Goal: Find contact information: Find contact information

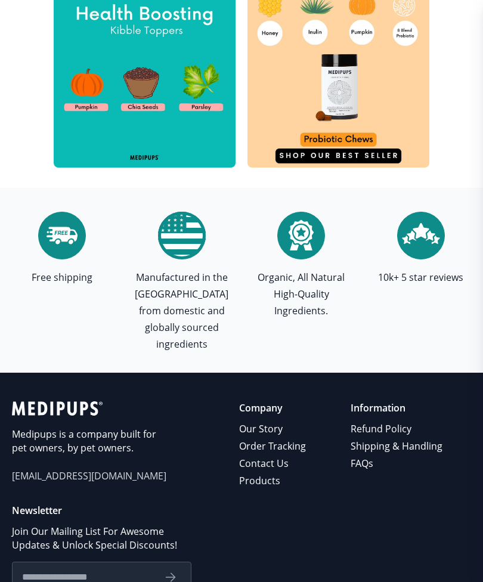
scroll to position [4017, 0]
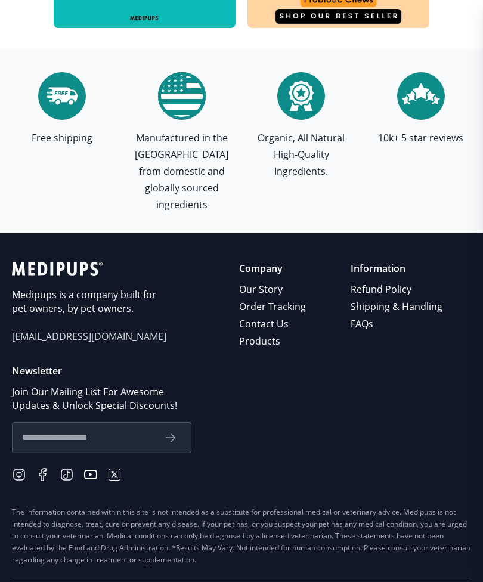
click at [262, 316] on link "Contact Us" at bounding box center [273, 324] width 69 height 17
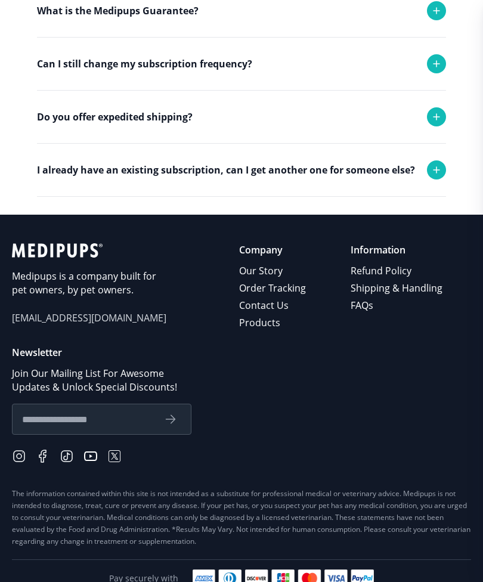
scroll to position [411, 0]
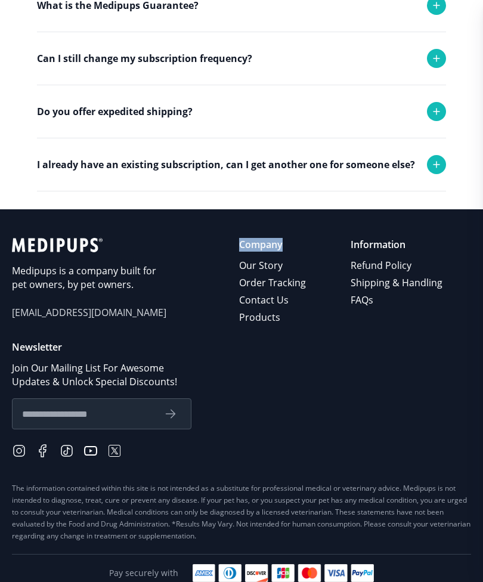
click at [396, 347] on p "Newsletter" at bounding box center [241, 348] width 459 height 14
click at [268, 297] on link "Contact Us" at bounding box center [273, 300] width 69 height 17
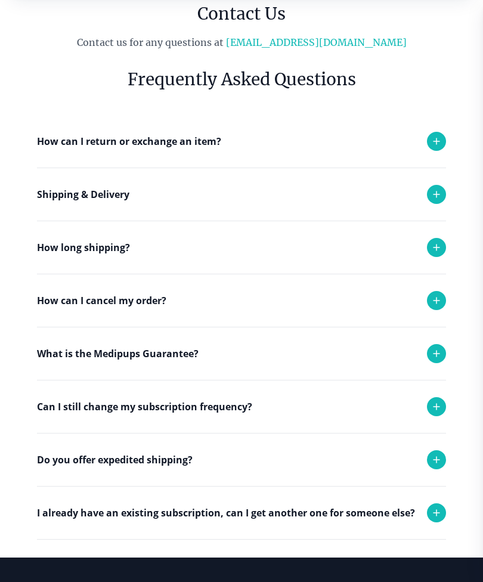
scroll to position [62, 0]
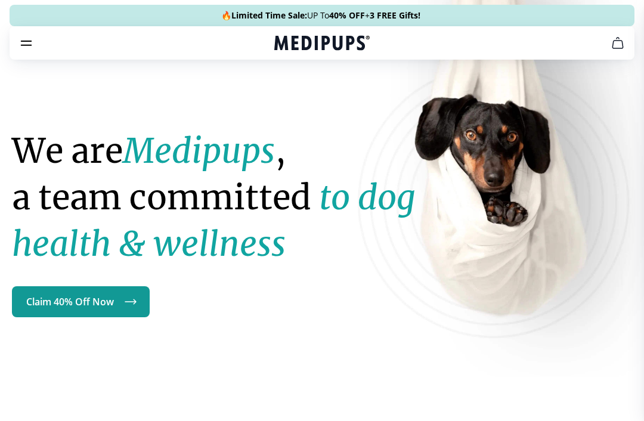
click at [32, 45] on icon "burger-menu" at bounding box center [26, 43] width 14 height 14
click at [24, 45] on icon "burger-menu" at bounding box center [26, 43] width 10 height 4
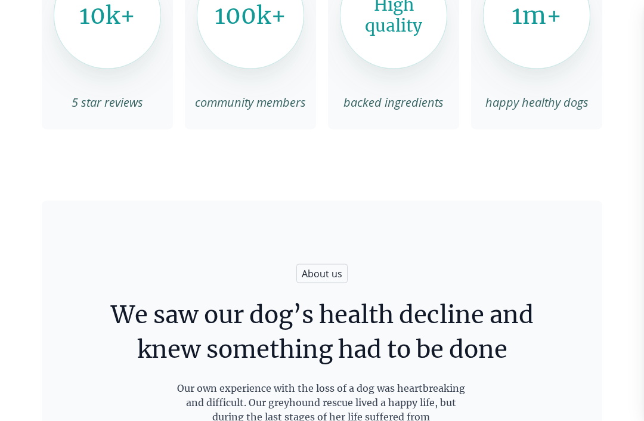
scroll to position [1962, 0]
click at [316, 274] on span "About us" at bounding box center [322, 273] width 51 height 19
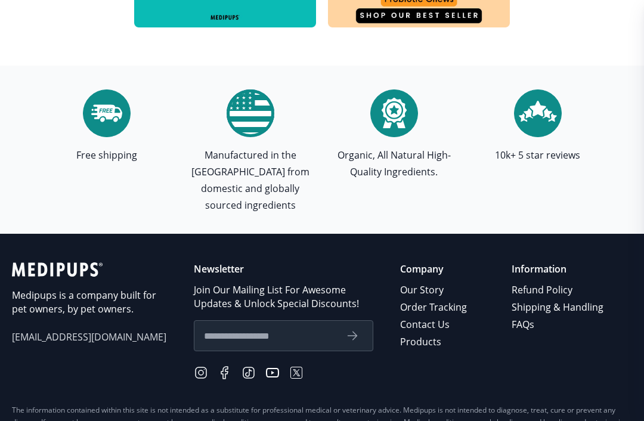
scroll to position [4111, 0]
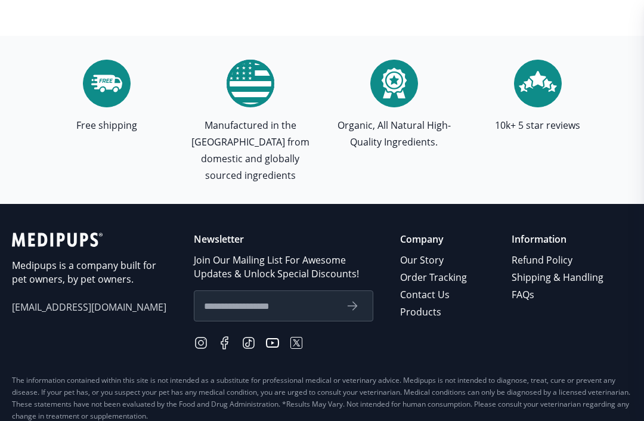
click at [62, 301] on span "[EMAIL_ADDRESS][DOMAIN_NAME]" at bounding box center [89, 308] width 155 height 14
click at [70, 301] on span "[EMAIL_ADDRESS][DOMAIN_NAME]" at bounding box center [89, 308] width 155 height 14
click at [577, 269] on link "Shipping & Handling" at bounding box center [559, 277] width 94 height 17
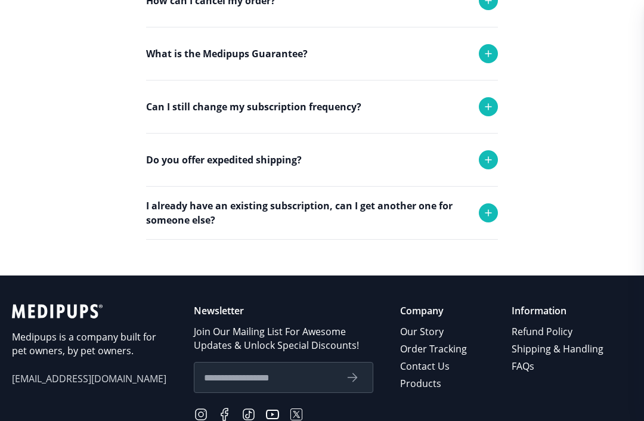
scroll to position [567, 0]
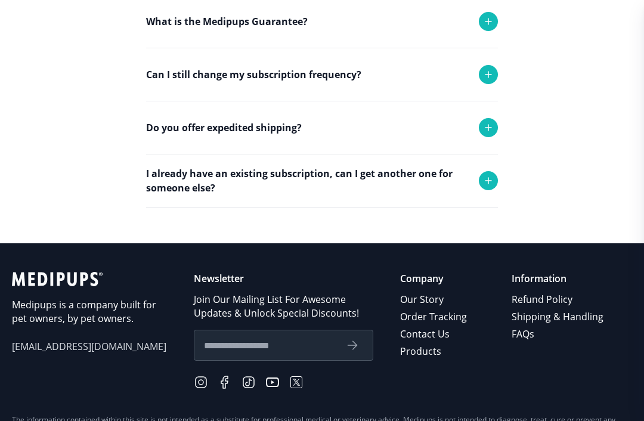
click at [562, 304] on link "Refund Policy" at bounding box center [559, 299] width 94 height 17
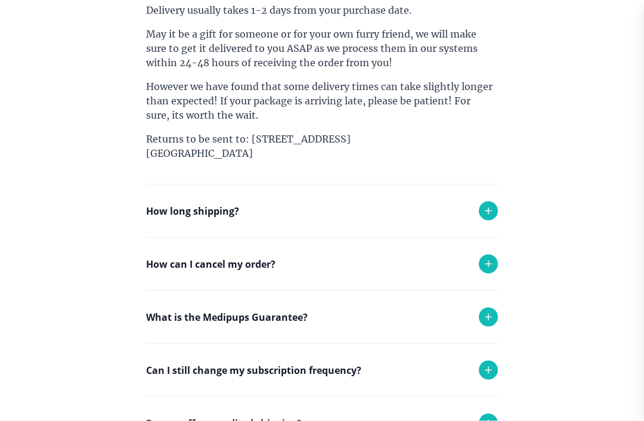
scroll to position [615, 0]
click at [489, 206] on icon at bounding box center [488, 210] width 14 height 14
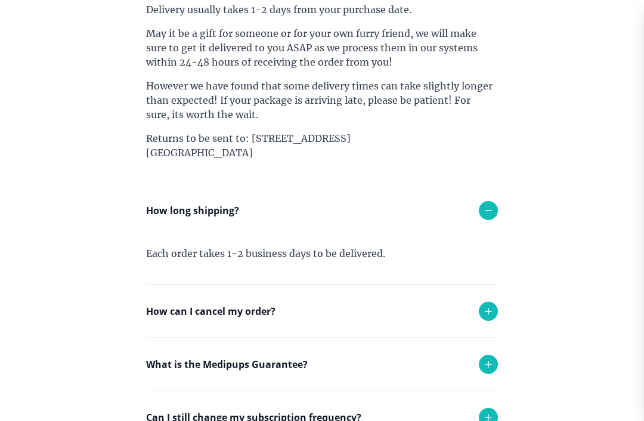
click at [487, 314] on icon at bounding box center [488, 311] width 14 height 14
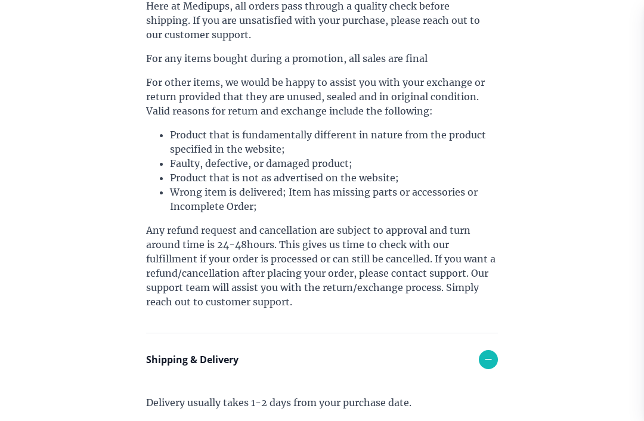
scroll to position [0, 0]
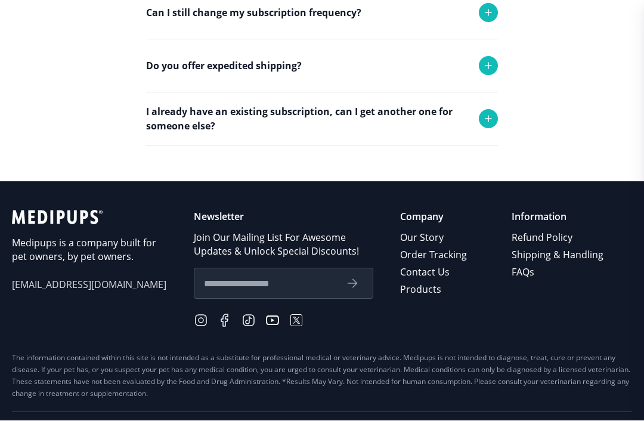
scroll to position [1123, 0]
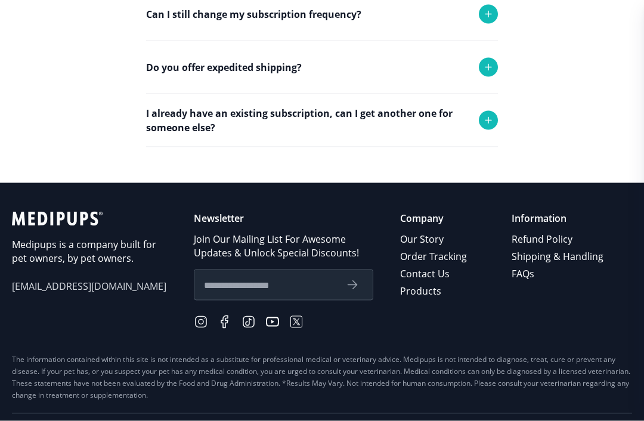
click at [75, 291] on span "[EMAIL_ADDRESS][DOMAIN_NAME]" at bounding box center [89, 287] width 155 height 14
click at [74, 288] on span "[EMAIL_ADDRESS][DOMAIN_NAME]" at bounding box center [89, 287] width 155 height 14
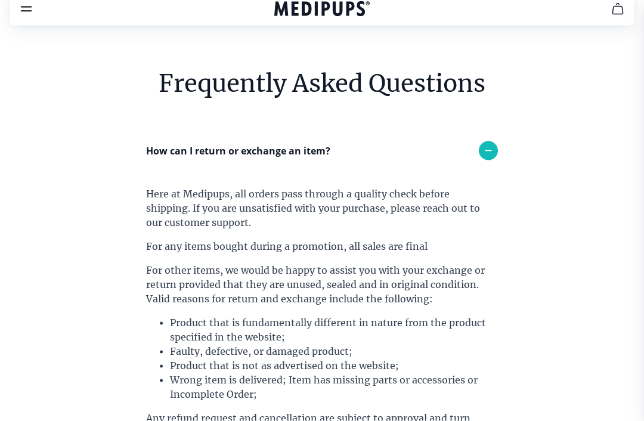
scroll to position [0, 0]
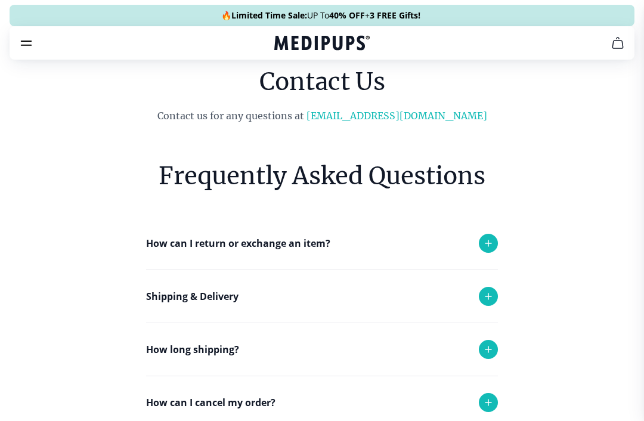
click at [388, 116] on link "[EMAIL_ADDRESS][DOMAIN_NAME]" at bounding box center [397, 116] width 181 height 12
